Goal: Task Accomplishment & Management: Manage account settings

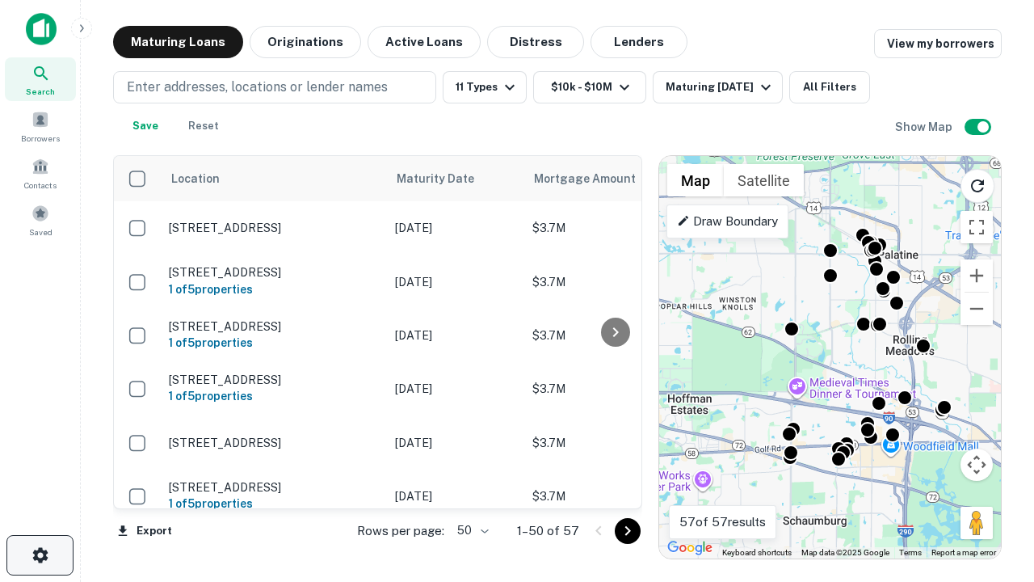
click at [40, 555] on icon "button" at bounding box center [40, 554] width 19 height 19
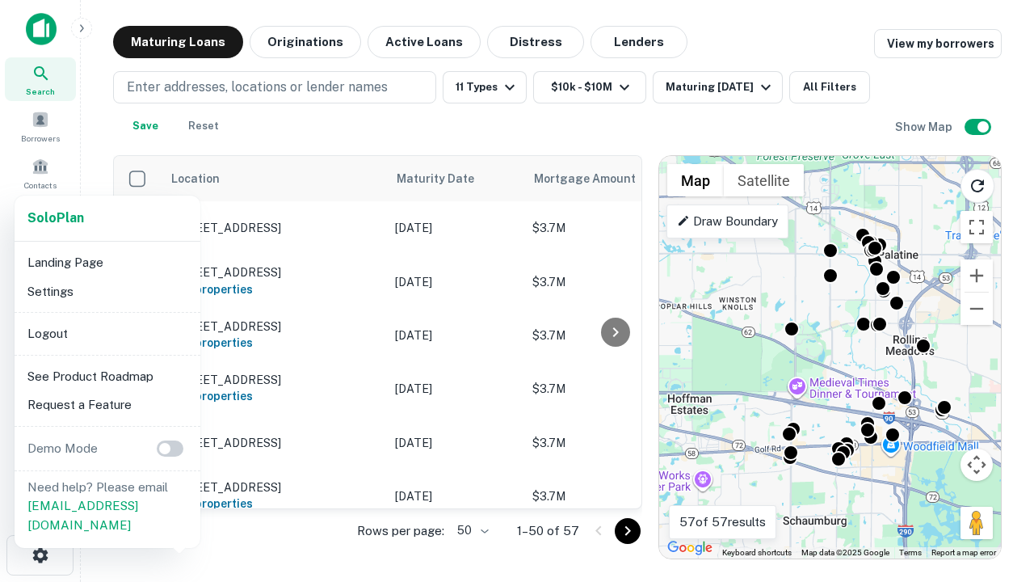
click at [107, 333] on li "Logout" at bounding box center [107, 333] width 173 height 29
